Goal: Task Accomplishment & Management: Manage account settings

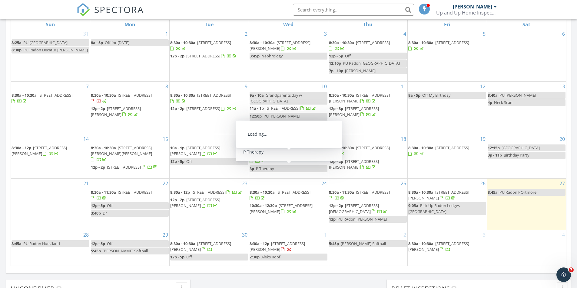
scroll to position [303, 0]
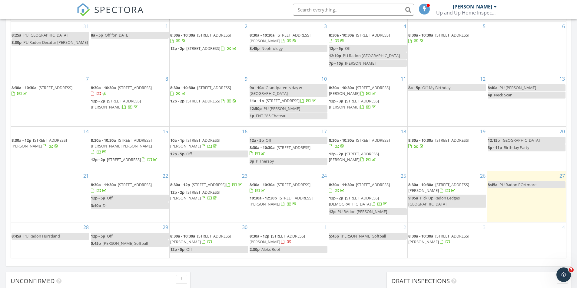
drag, startPoint x: 385, startPoint y: 194, endPoint x: 382, endPoint y: 187, distance: 7.8
click at [382, 187] on span "117 Portmore Br, Madison 35756" at bounding box center [373, 184] width 34 height 5
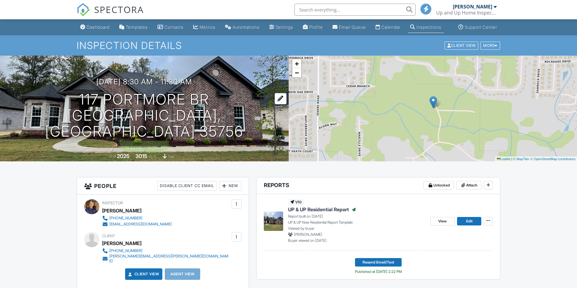
click at [150, 113] on h1 "117 Portmore Br [GEOGRAPHIC_DATA], AL 35756" at bounding box center [144, 116] width 269 height 48
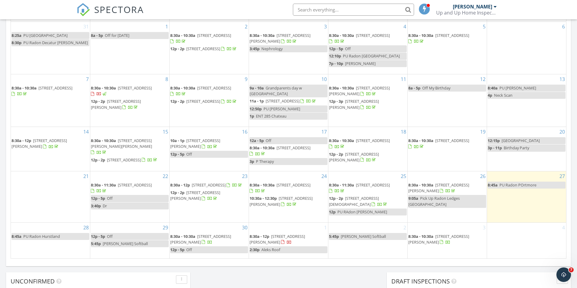
scroll to position [303, 0]
click at [373, 187] on span "117 Portmore Br, Madison 35756" at bounding box center [373, 184] width 34 height 5
